Goal: Task Accomplishment & Management: Complete application form

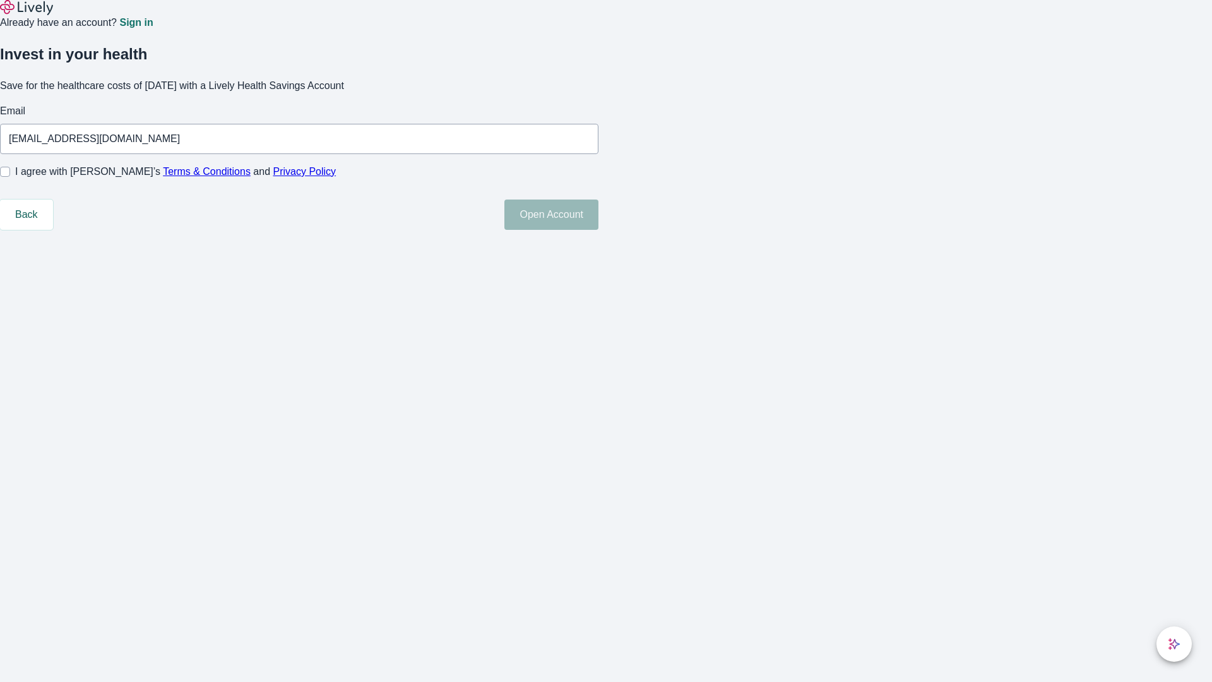
click at [10, 177] on input "I agree with Lively’s Terms & Conditions and Privacy Policy" at bounding box center [5, 172] width 10 height 10
checkbox input "true"
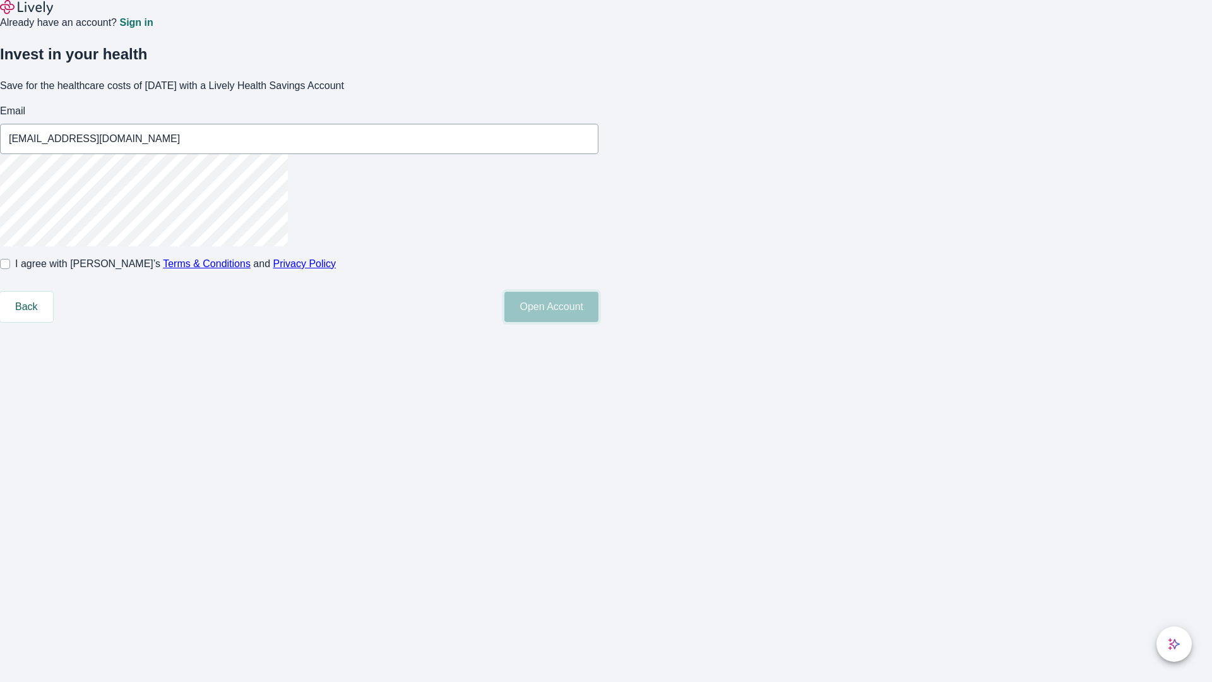
click at [598, 322] on button "Open Account" at bounding box center [551, 307] width 94 height 30
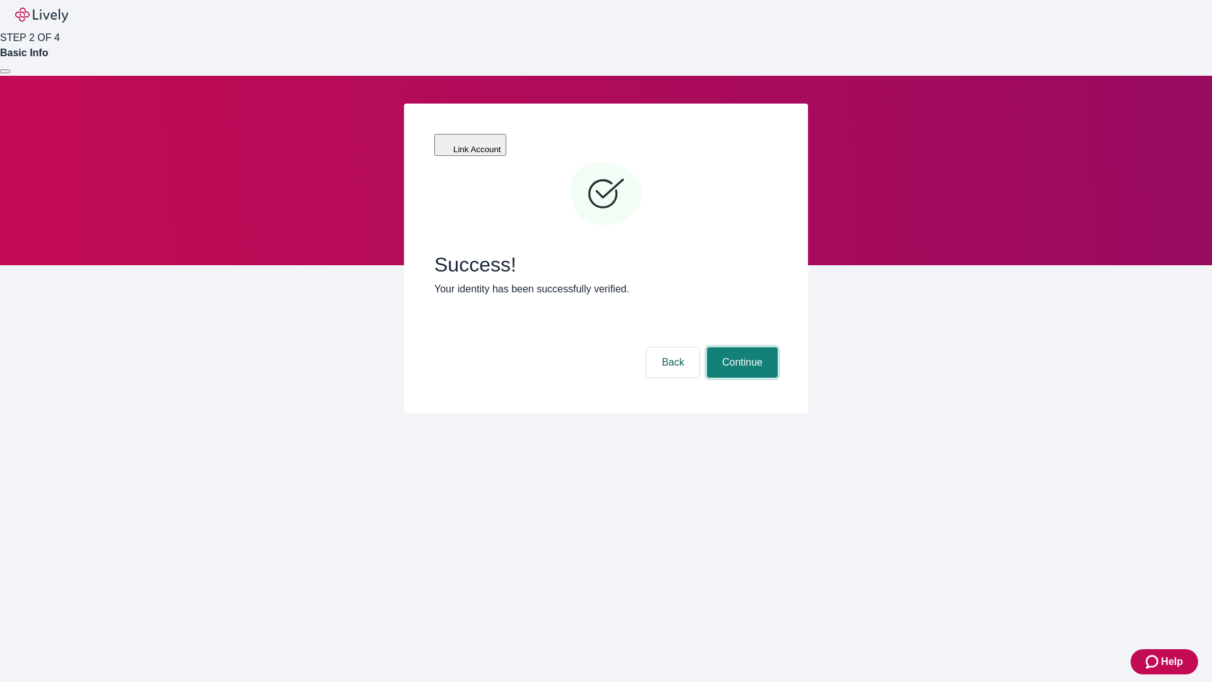
click at [740, 347] on button "Continue" at bounding box center [742, 362] width 71 height 30
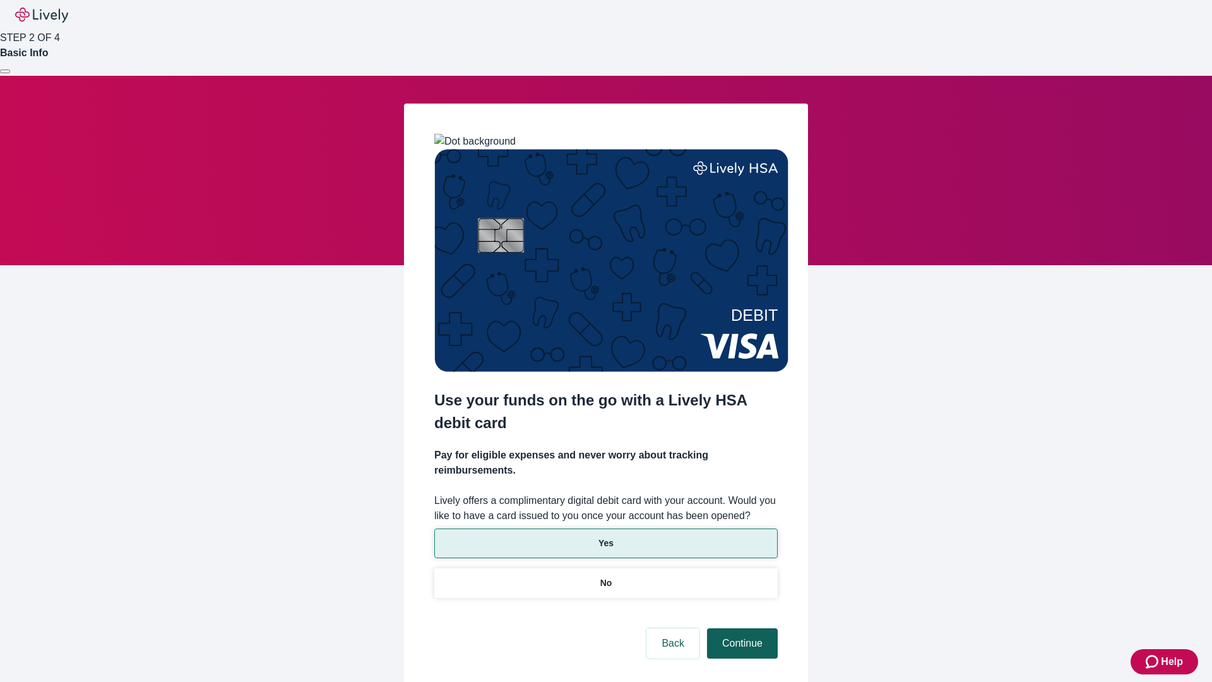
click at [605, 576] on p "No" at bounding box center [606, 582] width 12 height 13
click at [740, 628] on button "Continue" at bounding box center [742, 643] width 71 height 30
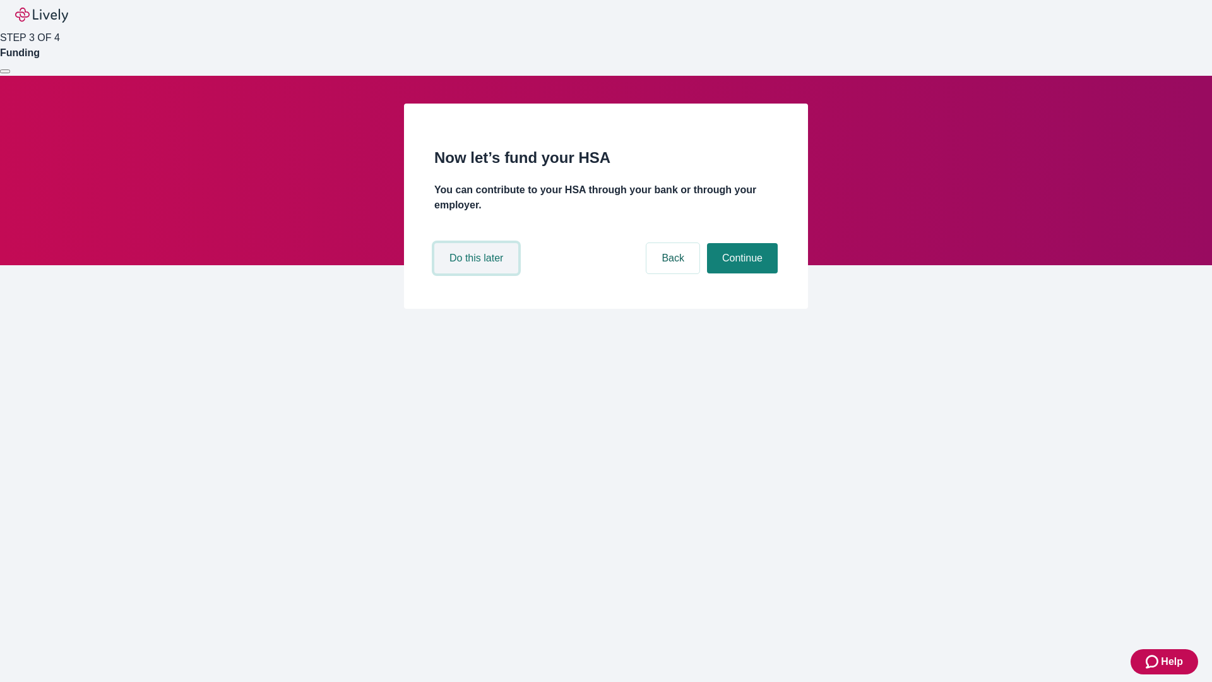
click at [478, 273] on button "Do this later" at bounding box center [476, 258] width 84 height 30
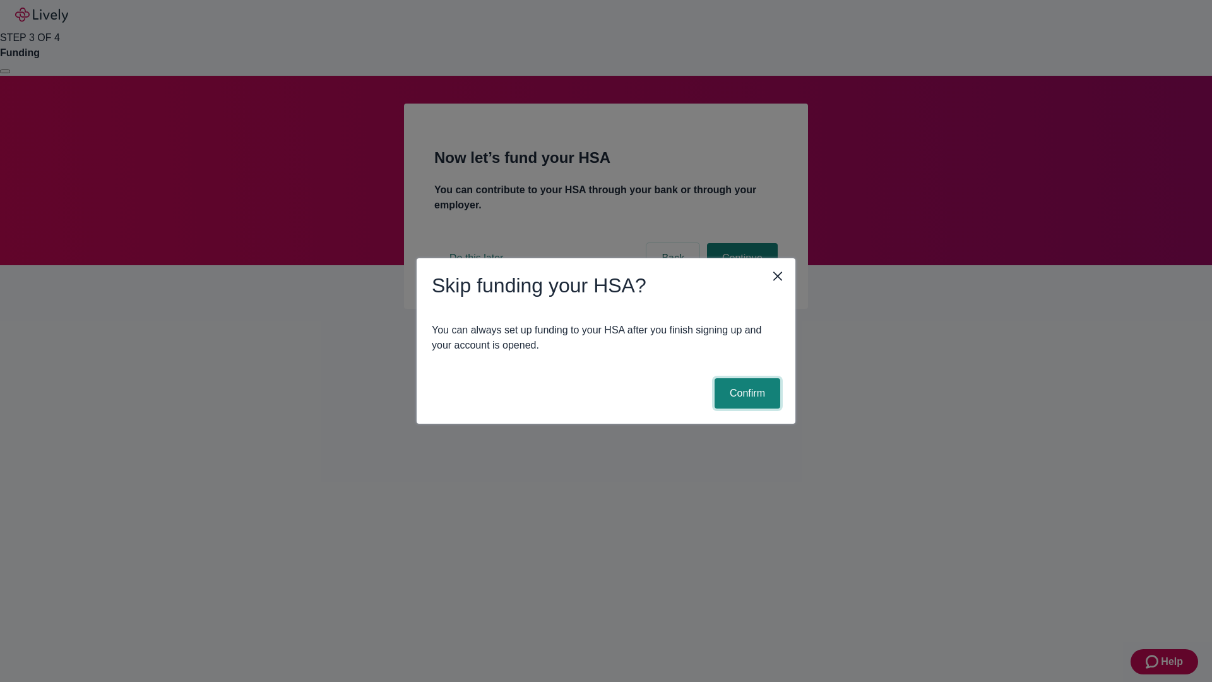
click at [745, 393] on button "Confirm" at bounding box center [747, 393] width 66 height 30
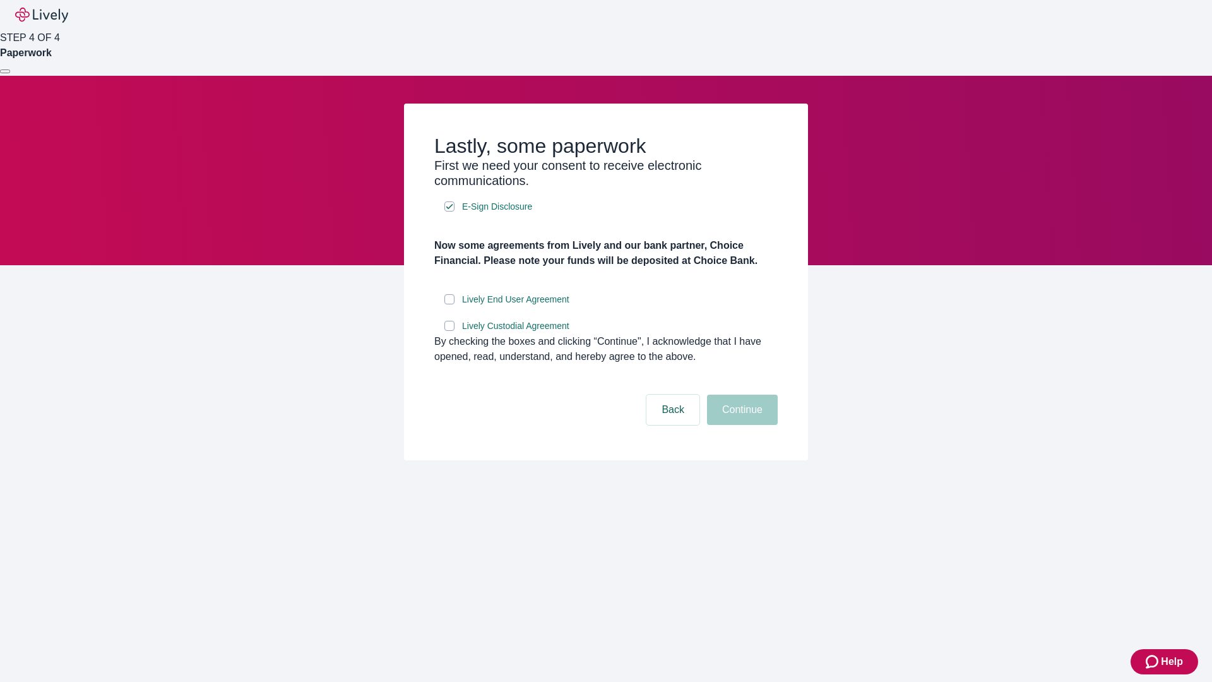
click at [449, 304] on input "Lively End User Agreement" at bounding box center [449, 299] width 10 height 10
checkbox input "true"
click at [449, 331] on input "Lively Custodial Agreement" at bounding box center [449, 326] width 10 height 10
checkbox input "true"
click at [740, 425] on button "Continue" at bounding box center [742, 409] width 71 height 30
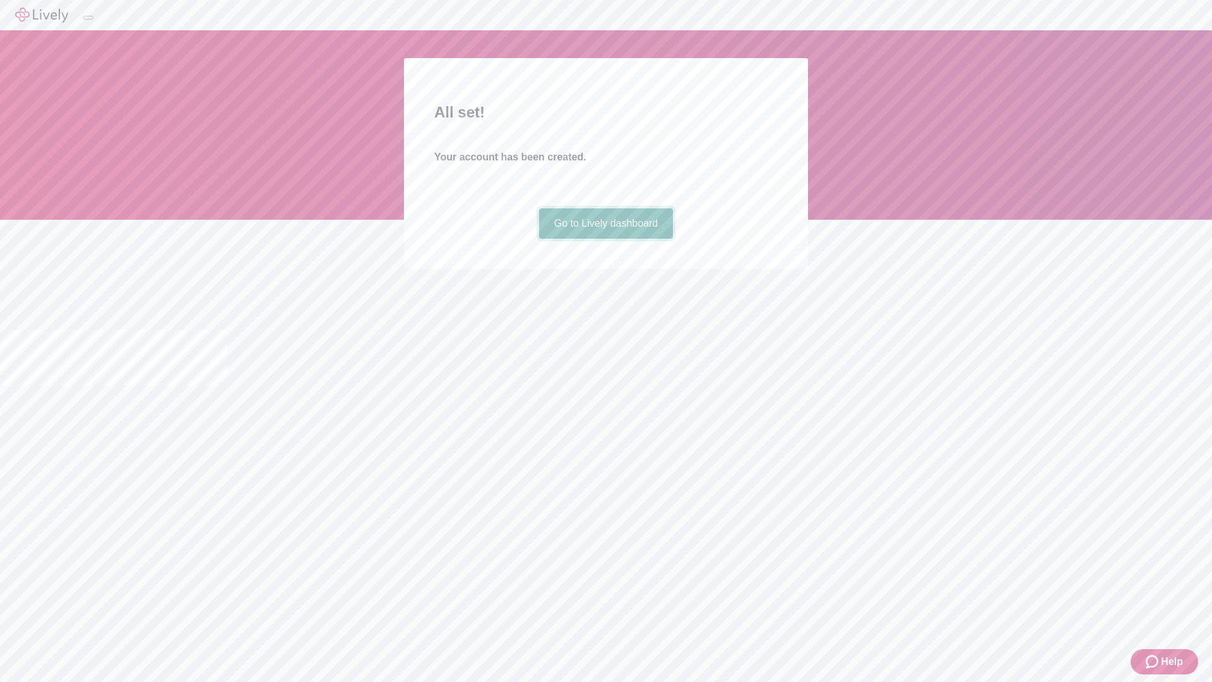
click at [605, 239] on link "Go to Lively dashboard" at bounding box center [606, 223] width 134 height 30
